Goal: Obtain resource: Download file/media

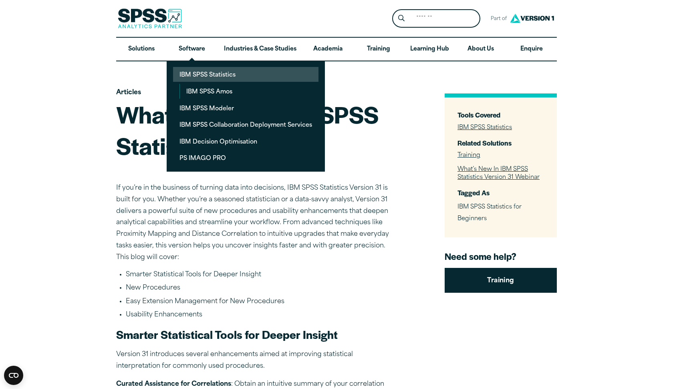
click at [196, 77] on link "IBM SPSS Statistics" at bounding box center [245, 74] width 145 height 15
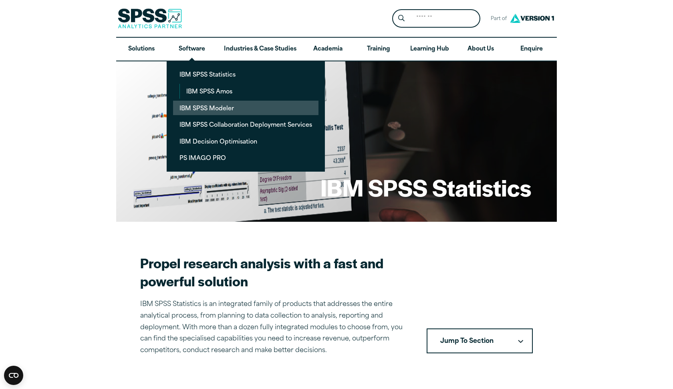
click at [210, 109] on link "IBM SPSS Modeler" at bounding box center [245, 108] width 145 height 15
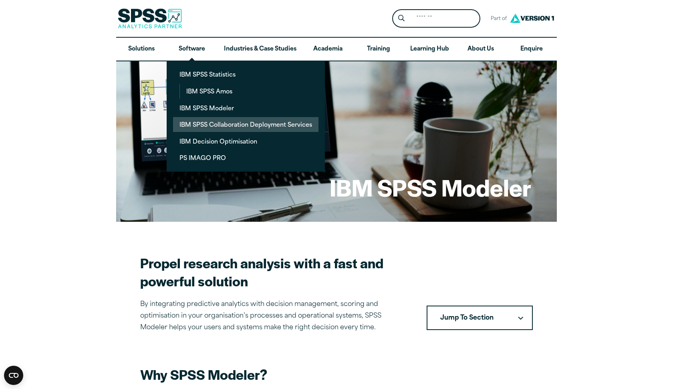
click at [200, 126] on link "IBM SPSS Collaboration Deployment Services" at bounding box center [245, 124] width 145 height 15
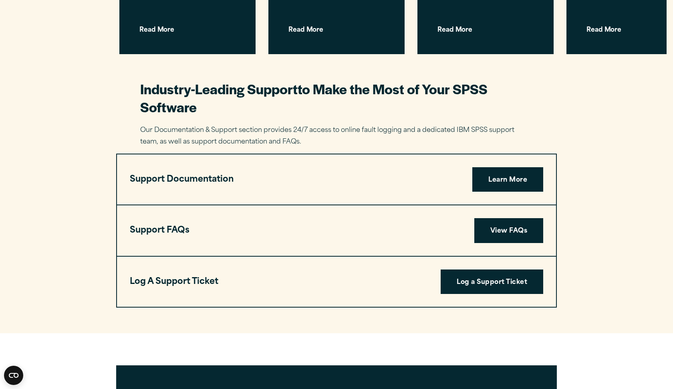
scroll to position [1321, 0]
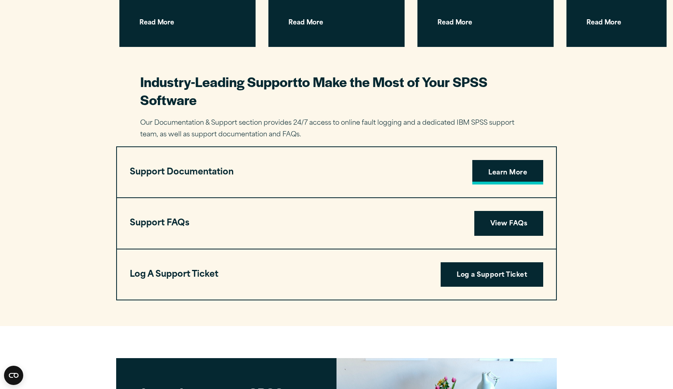
click at [499, 160] on link "Learn More" at bounding box center [507, 172] width 71 height 25
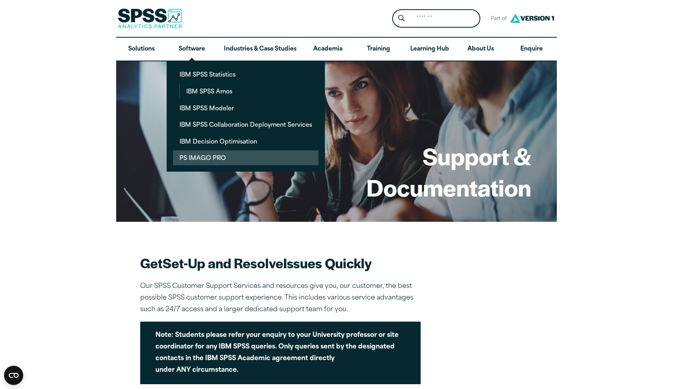
click at [202, 158] on link "PS IMAGO PRO" at bounding box center [245, 157] width 145 height 15
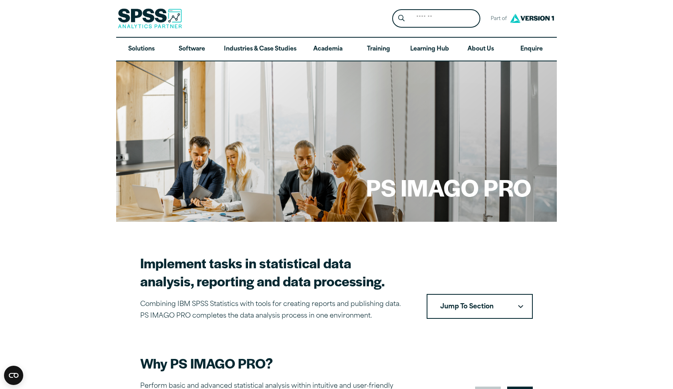
click at [522, 305] on icon "Downward pointing chevron" at bounding box center [520, 307] width 5 height 4
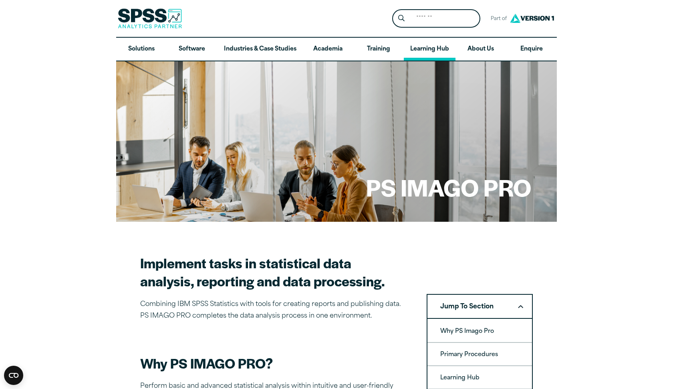
click at [434, 55] on link "Learning Hub" at bounding box center [430, 49] width 52 height 23
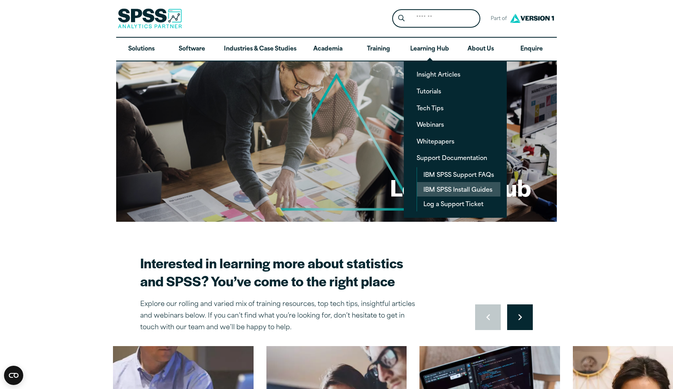
click at [449, 190] on link "IBM SPSS Install Guides" at bounding box center [458, 189] width 83 height 15
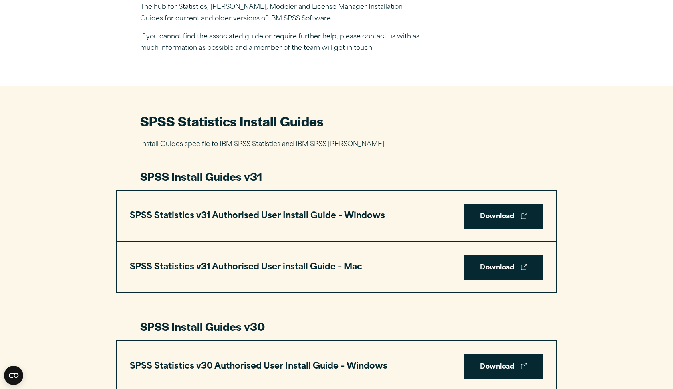
scroll to position [438, 0]
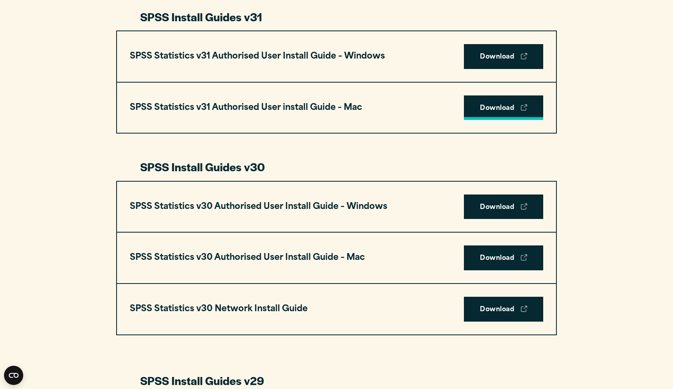
click at [497, 109] on link "Download" at bounding box center [503, 107] width 79 height 25
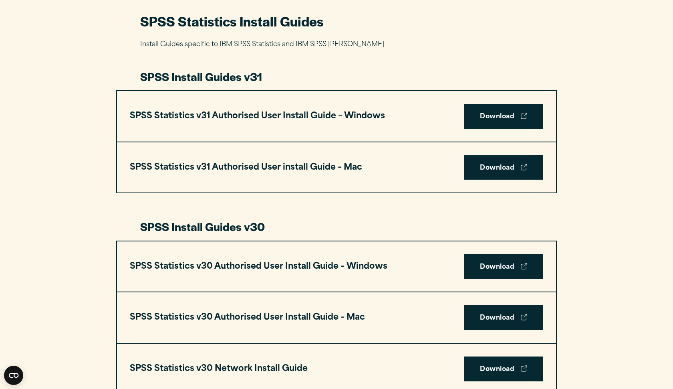
scroll to position [377, 0]
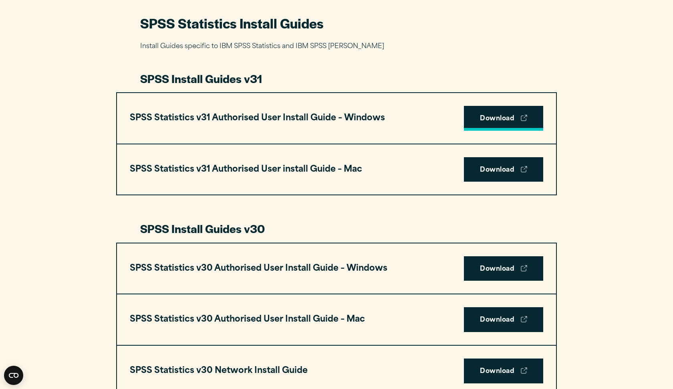
click at [494, 118] on link "Download" at bounding box center [503, 118] width 79 height 25
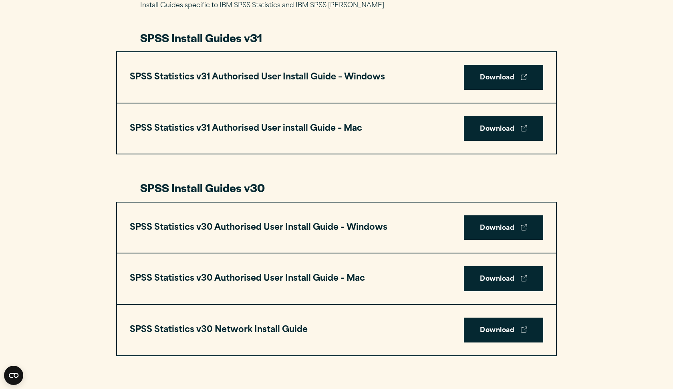
scroll to position [416, 0]
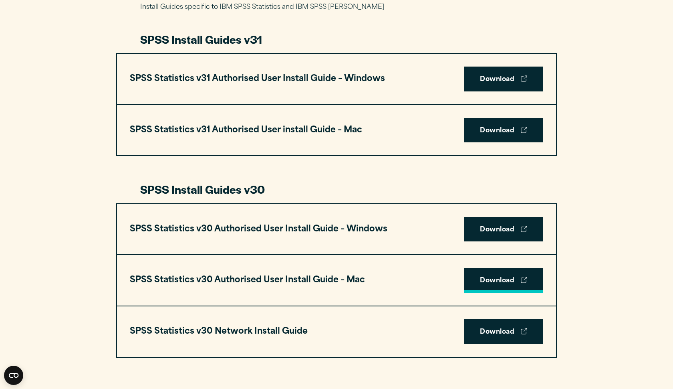
click at [485, 277] on link "Download" at bounding box center [503, 280] width 79 height 25
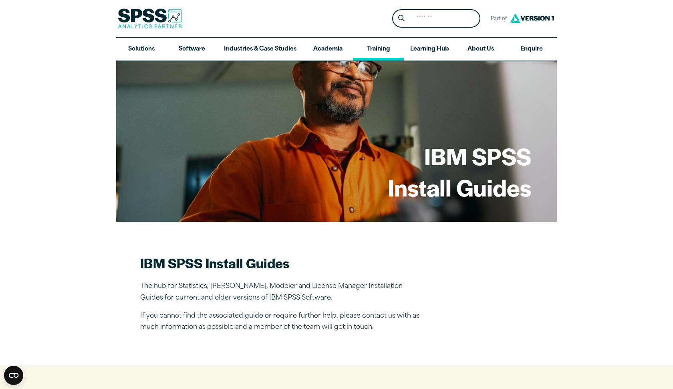
scroll to position [0, 0]
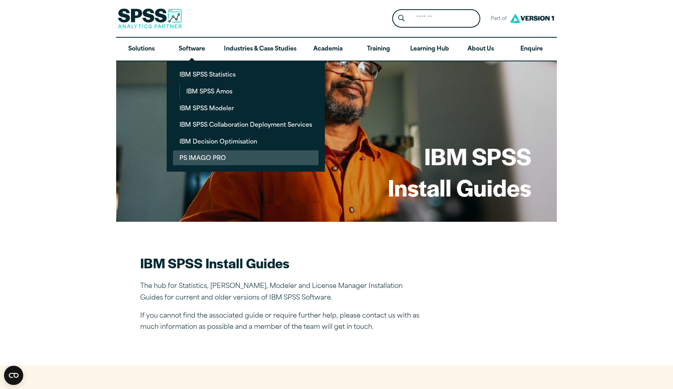
click at [205, 155] on link "PS IMAGO PRO" at bounding box center [245, 157] width 145 height 15
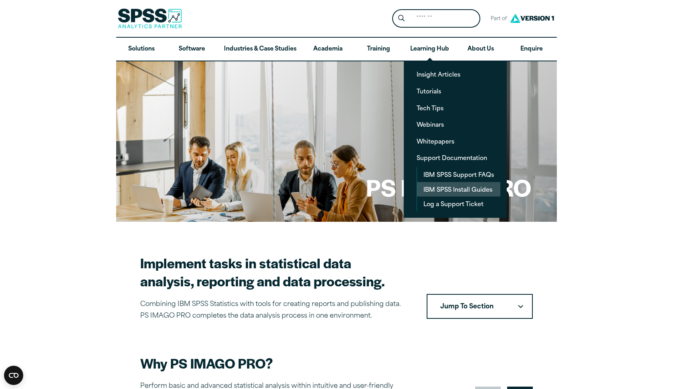
click at [447, 189] on link "IBM SPSS Install Guides" at bounding box center [458, 189] width 83 height 15
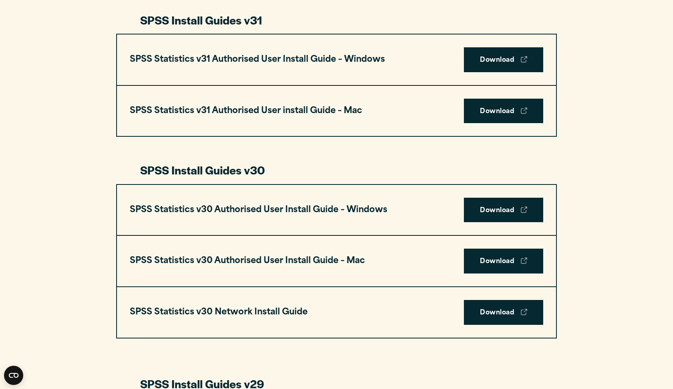
scroll to position [433, 0]
